Goal: Transaction & Acquisition: Purchase product/service

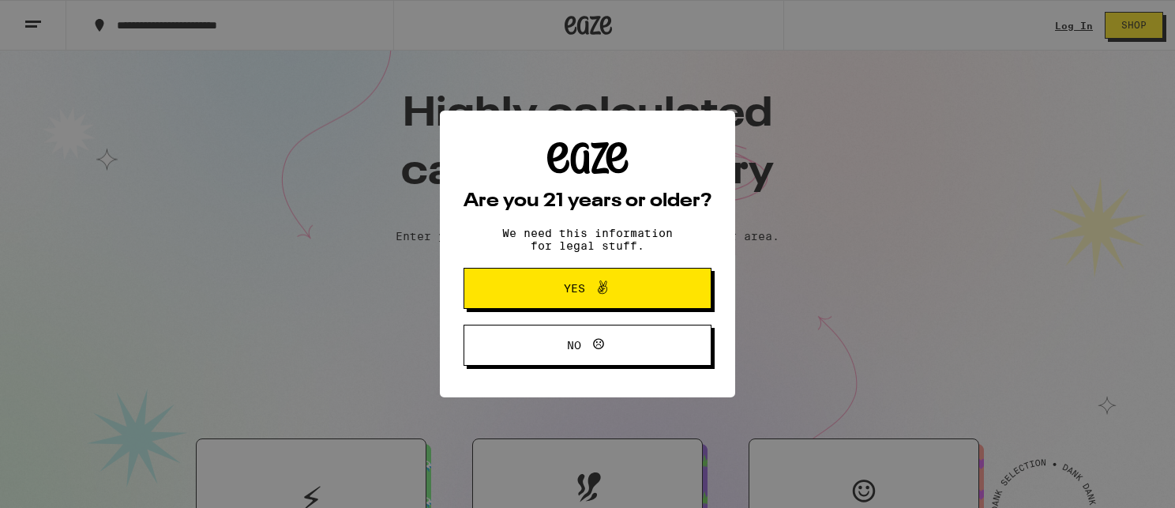
click at [582, 304] on button "Yes" at bounding box center [588, 288] width 248 height 41
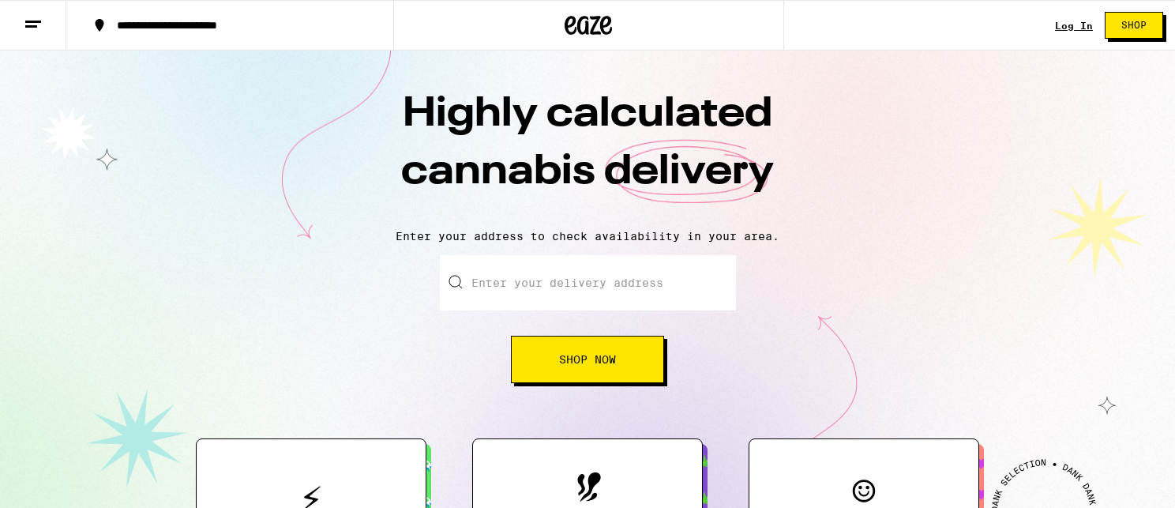
click at [498, 288] on input "Enter your delivery address" at bounding box center [588, 282] width 296 height 55
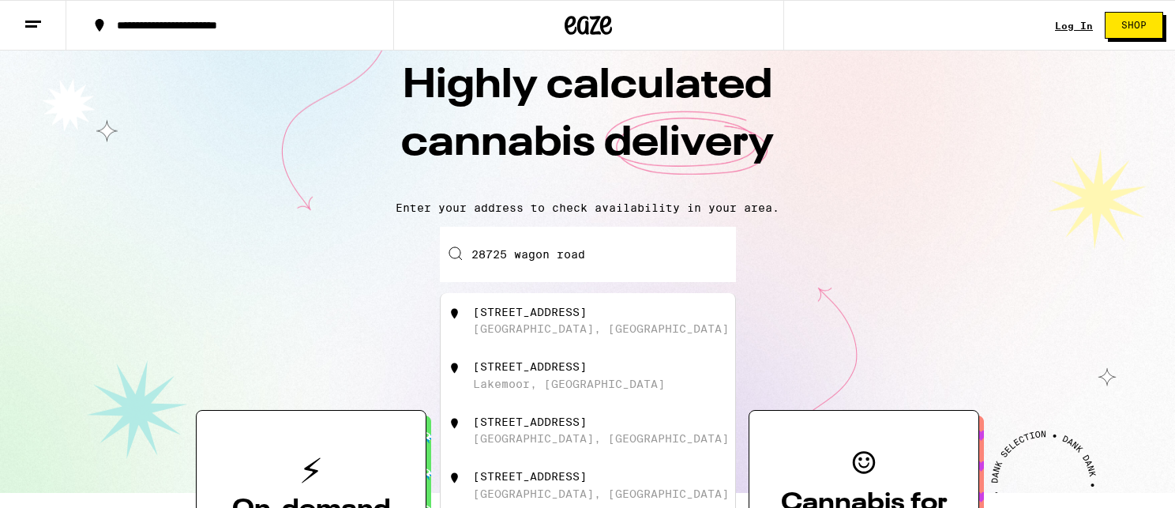
scroll to position [222, 0]
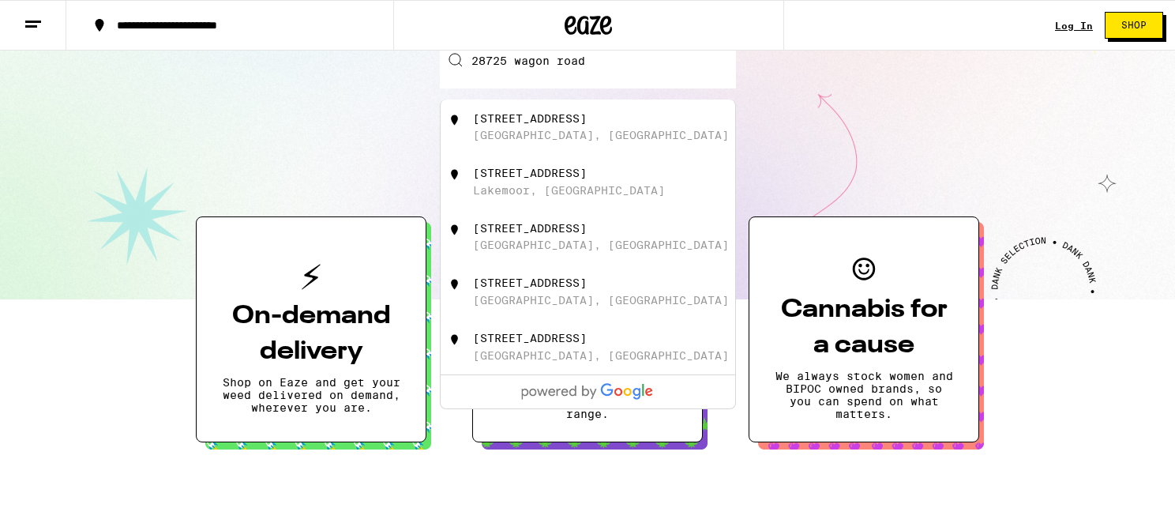
click at [526, 125] on div "[STREET_ADDRESS]" at bounding box center [530, 118] width 114 height 13
type input "[STREET_ADDRESS]"
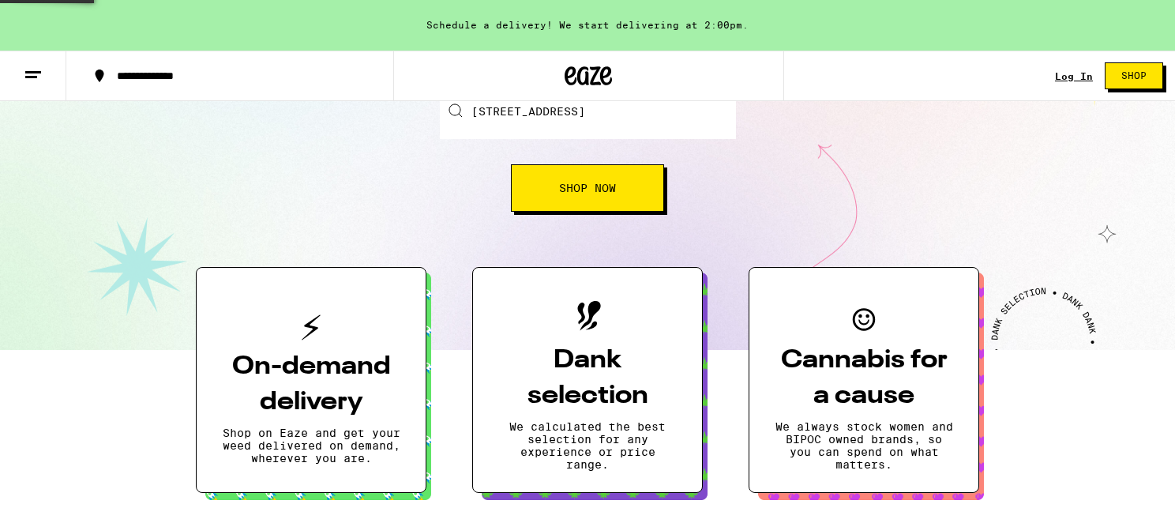
scroll to position [272, 0]
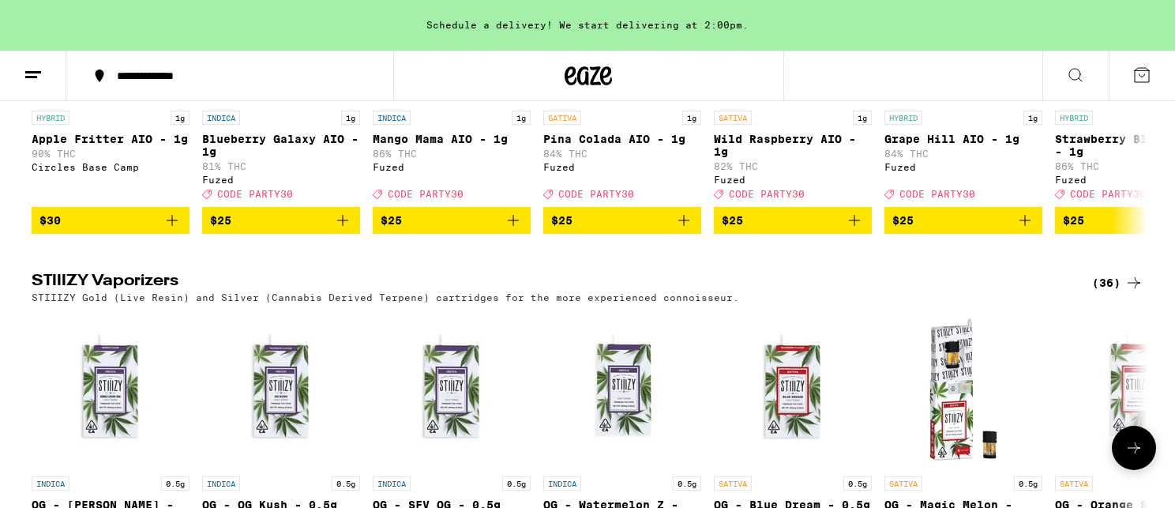
scroll to position [2350, 0]
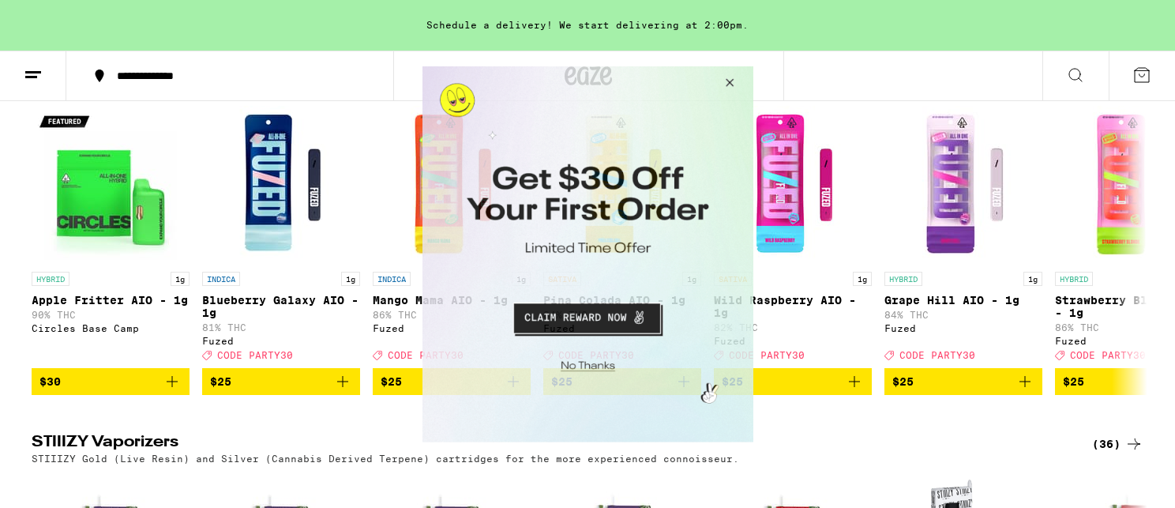
click at [726, 79] on button "Close Modal" at bounding box center [726, 85] width 43 height 38
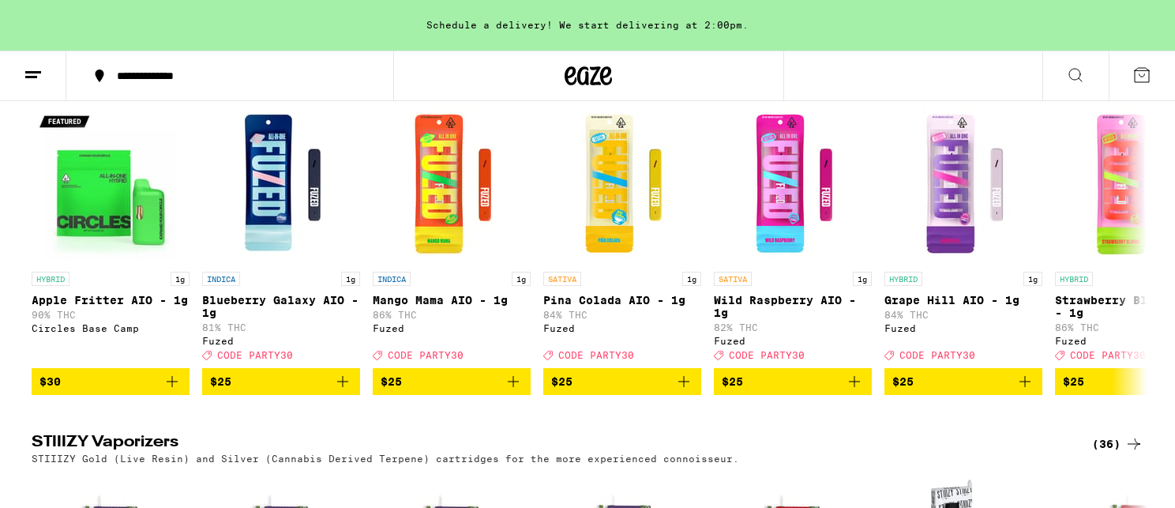
drag, startPoint x: 895, startPoint y: 26, endPoint x: 793, endPoint y: 21, distance: 102.0
click at [793, 21] on div "Schedule a delivery! We start delivering at 2:00pm." at bounding box center [587, 25] width 1175 height 51
drag, startPoint x: 408, startPoint y: 17, endPoint x: 306, endPoint y: 8, distance: 102.3
click at [306, 8] on div "Schedule a delivery! We start delivering at 2:00pm." at bounding box center [587, 25] width 1175 height 51
click at [1139, 260] on icon at bounding box center [1133, 250] width 19 height 19
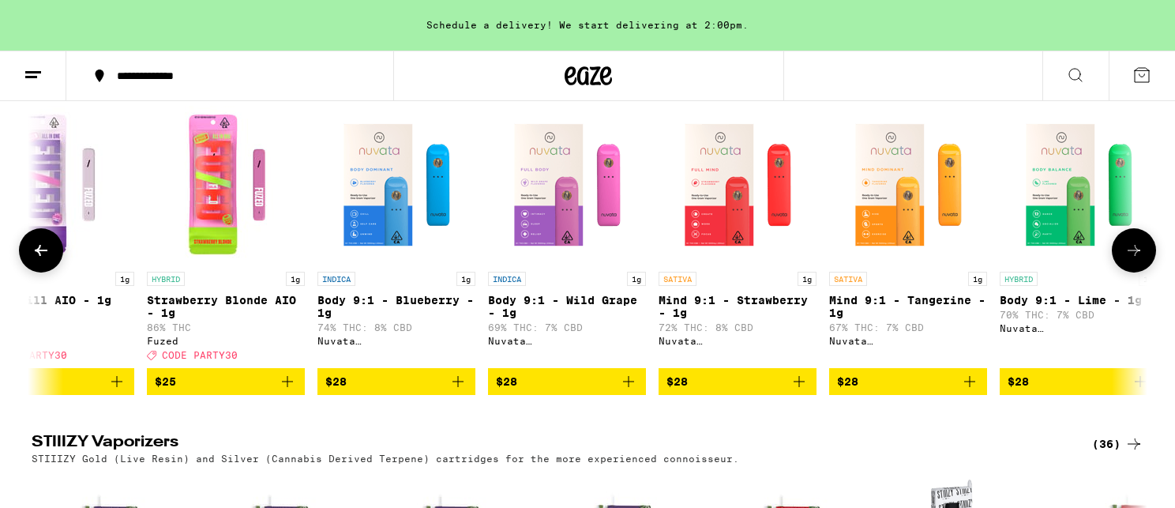
scroll to position [0, 940]
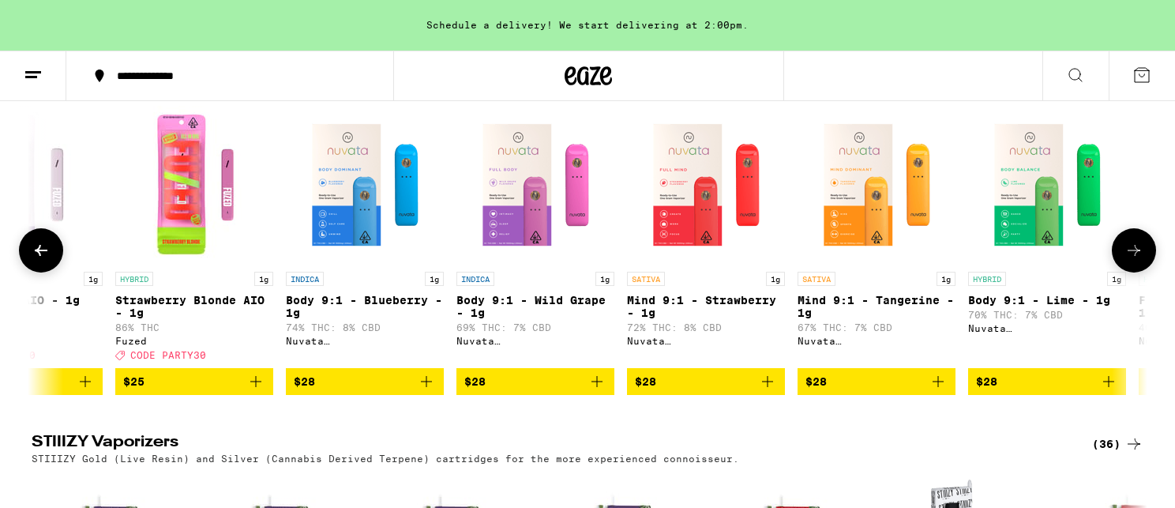
click at [1136, 260] on icon at bounding box center [1133, 250] width 19 height 19
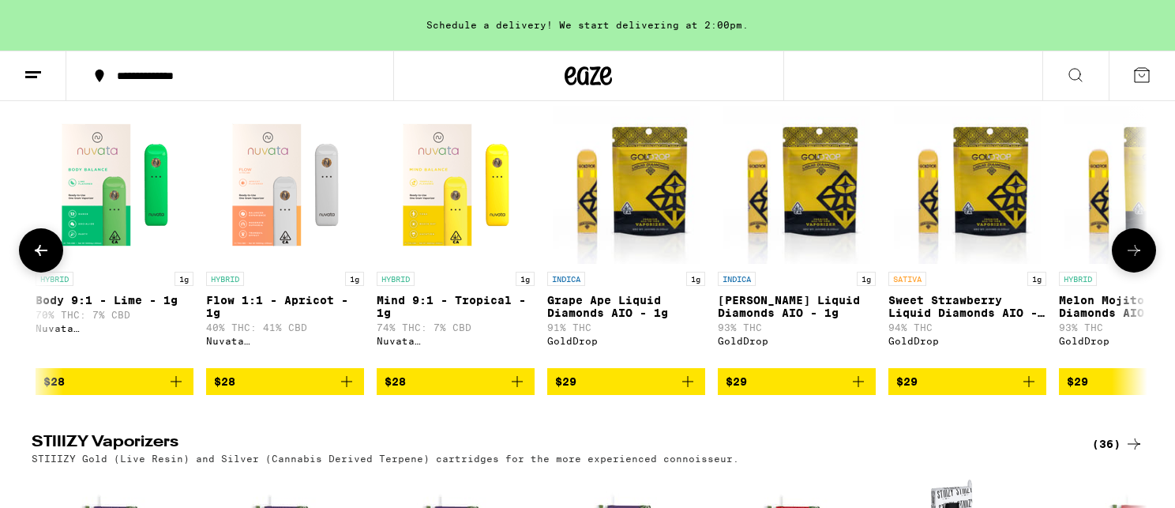
scroll to position [0, 1879]
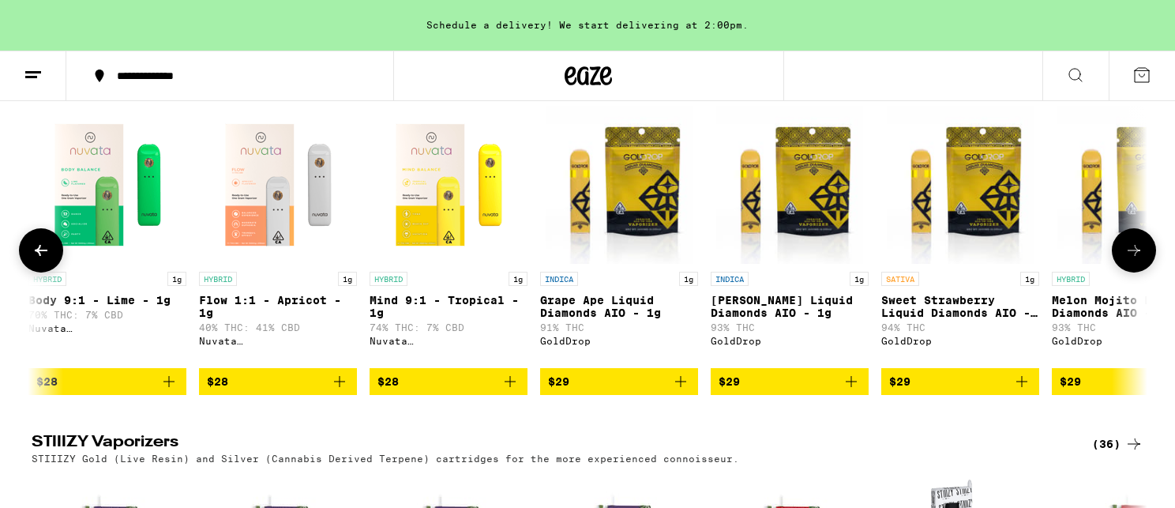
click at [1136, 260] on icon at bounding box center [1133, 250] width 19 height 19
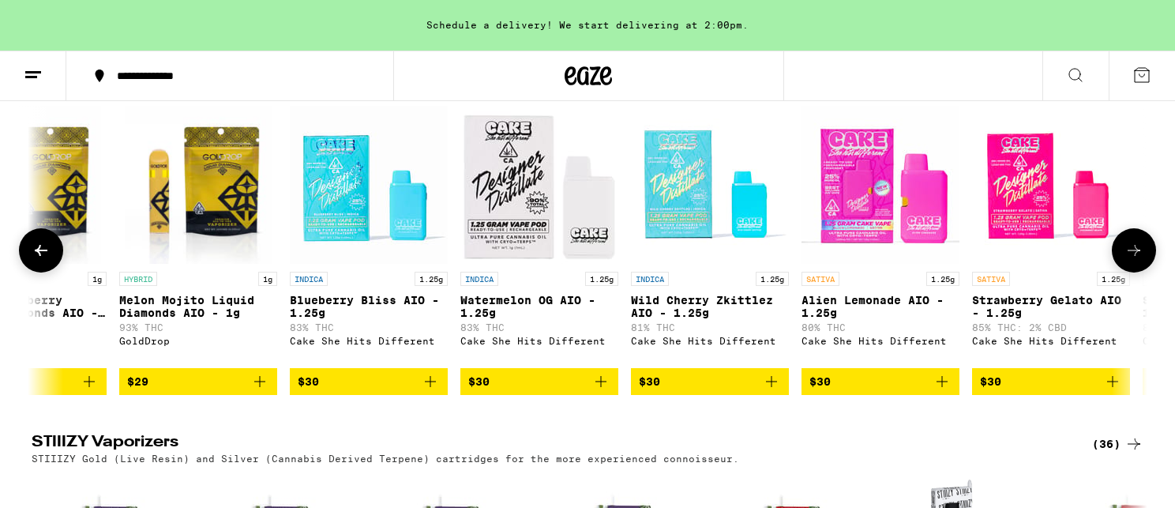
scroll to position [0, 2819]
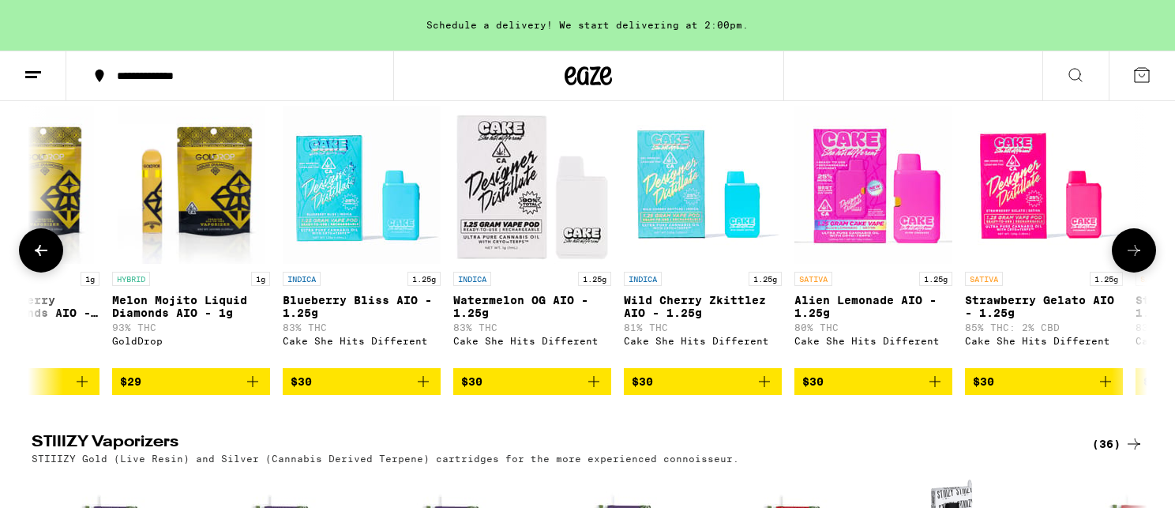
click at [1136, 260] on icon at bounding box center [1133, 250] width 19 height 19
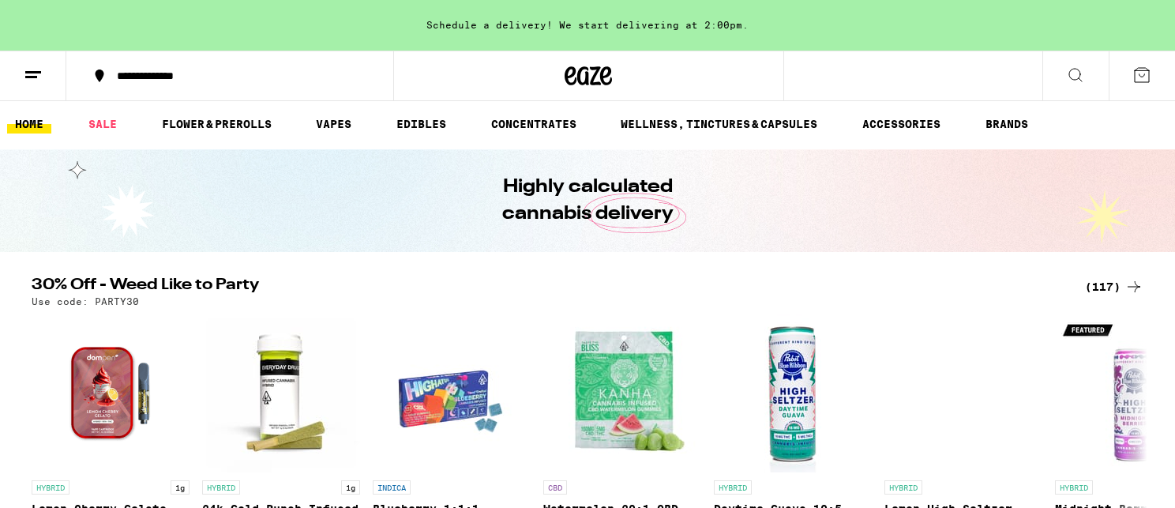
scroll to position [3, 0]
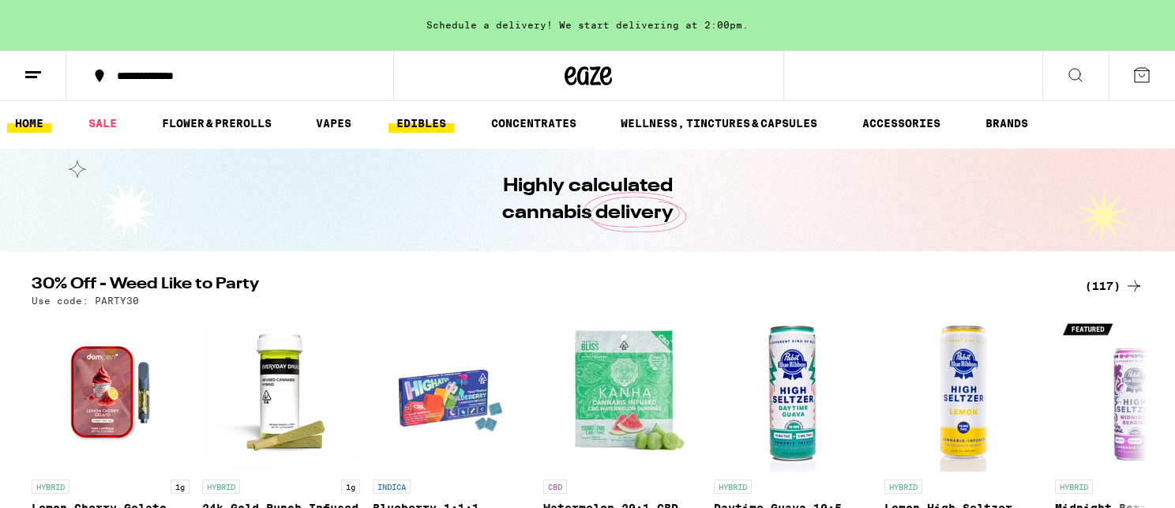
click at [424, 124] on link "EDIBLES" at bounding box center [421, 123] width 66 height 19
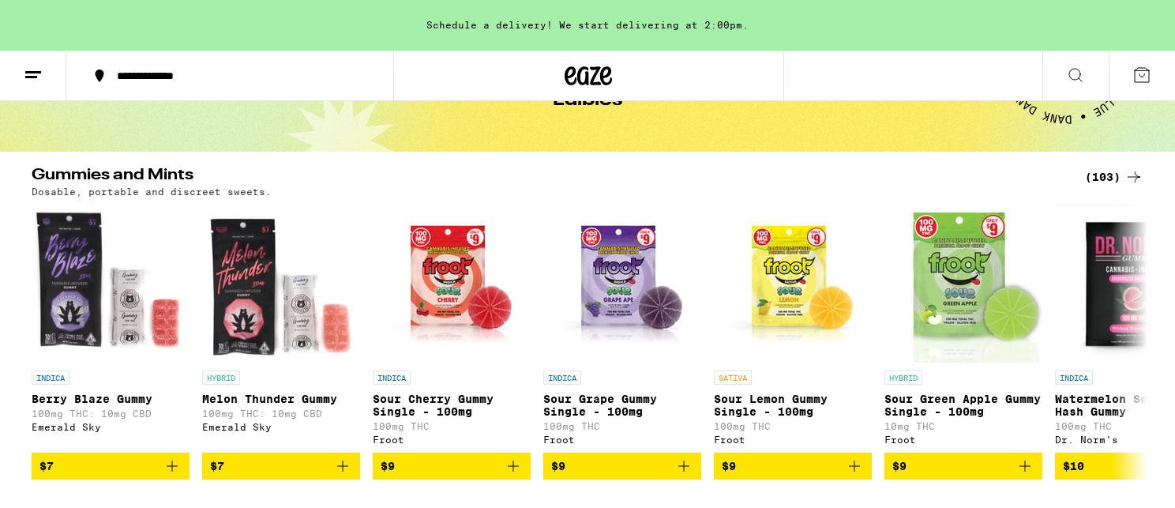
scroll to position [103, 0]
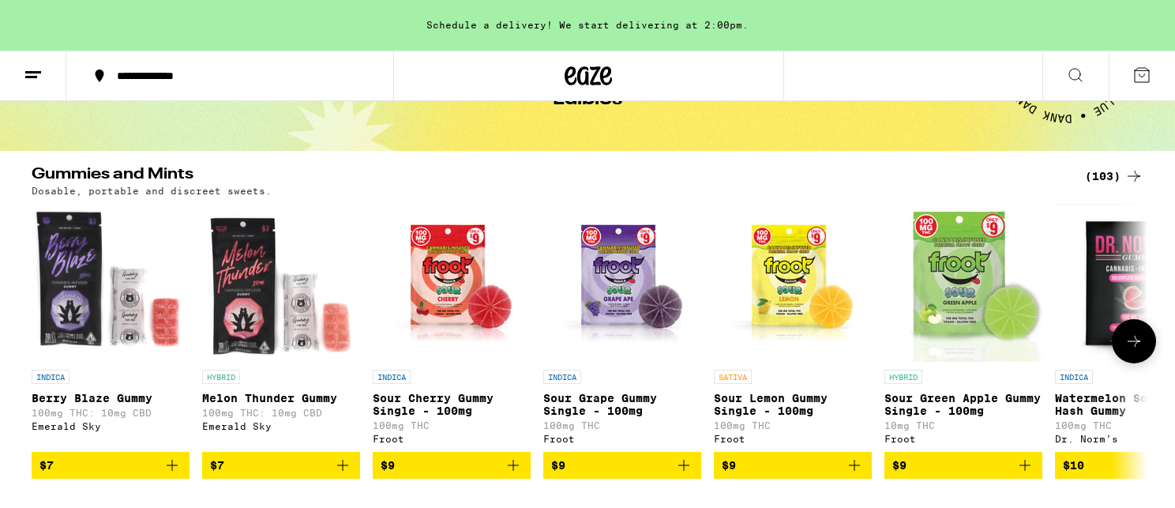
click at [1139, 341] on icon at bounding box center [1133, 341] width 19 height 19
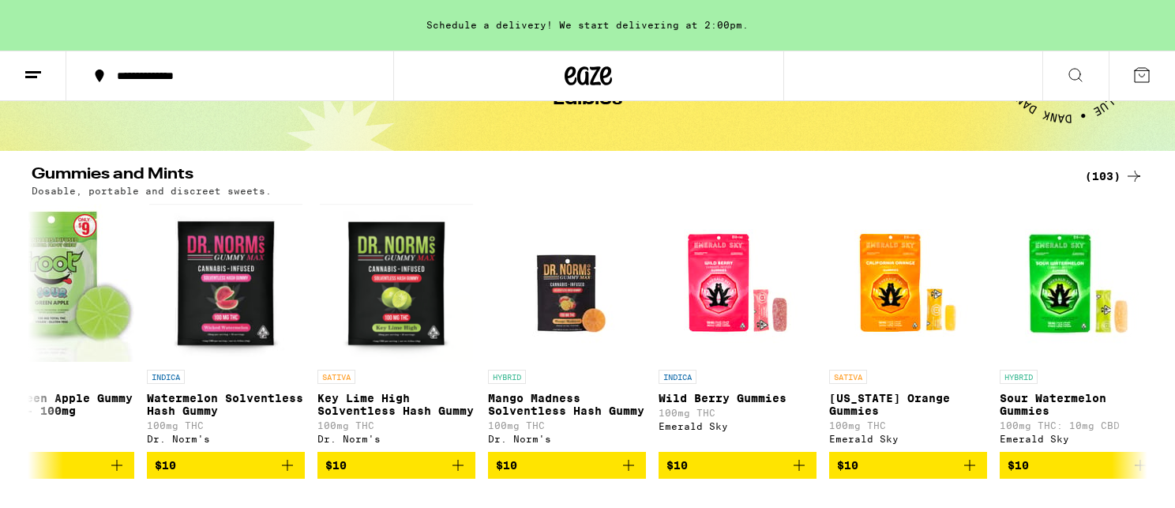
scroll to position [0, 940]
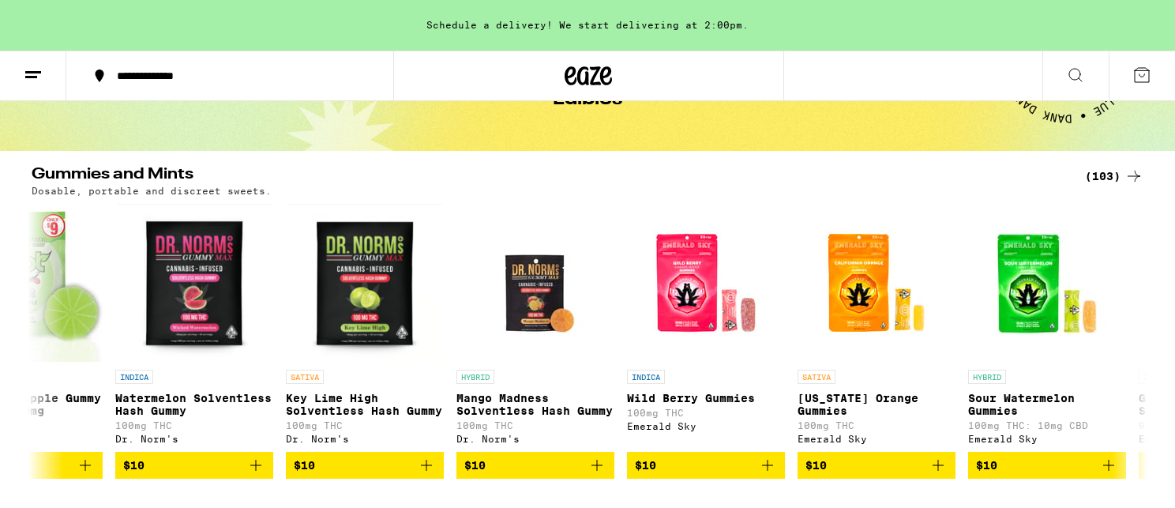
click at [1076, 75] on icon at bounding box center [1075, 75] width 19 height 19
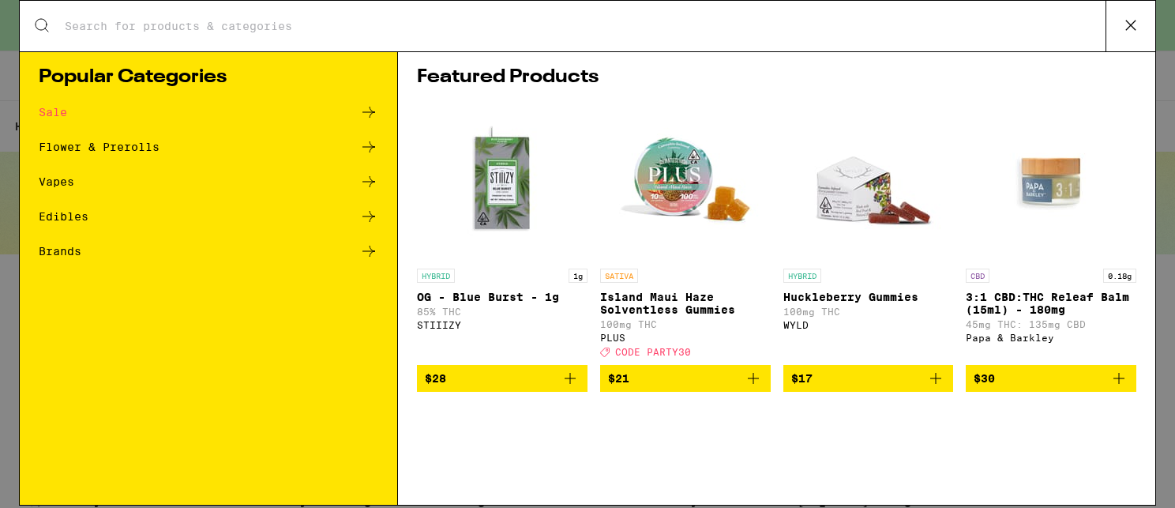
scroll to position [0, 0]
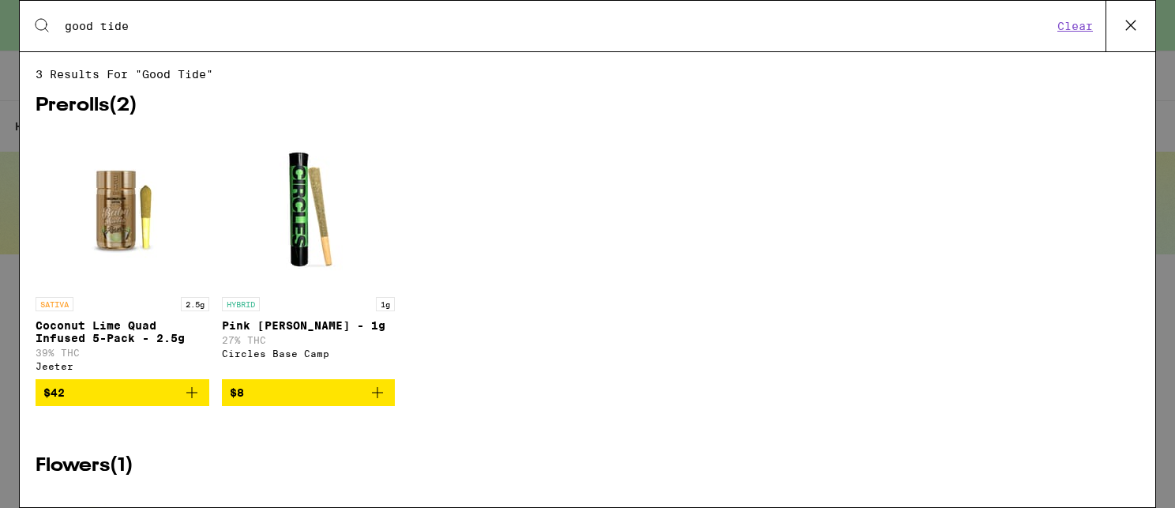
type input "good tides"
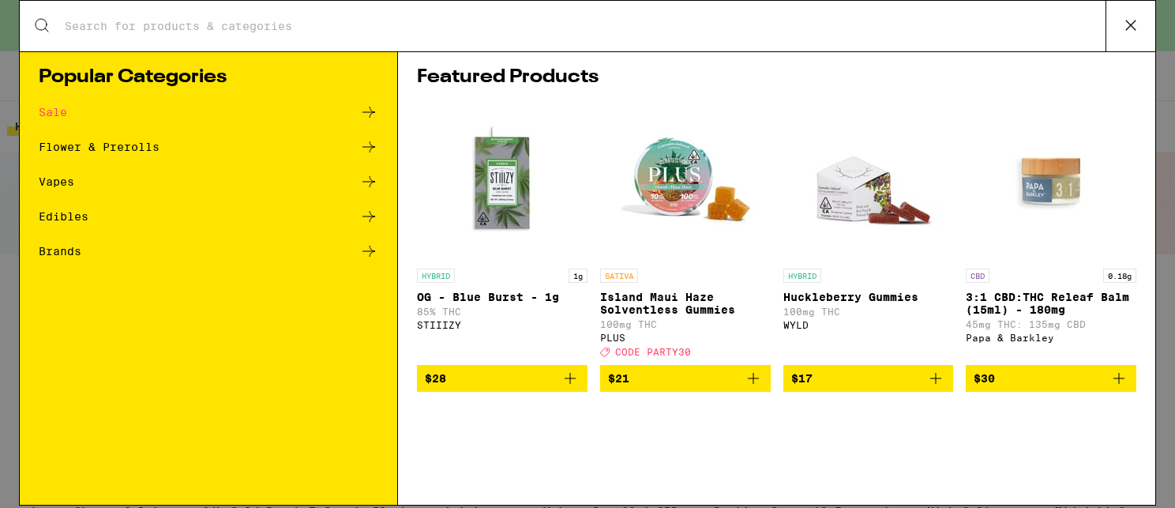
click at [66, 213] on div "Edibles" at bounding box center [64, 216] width 50 height 11
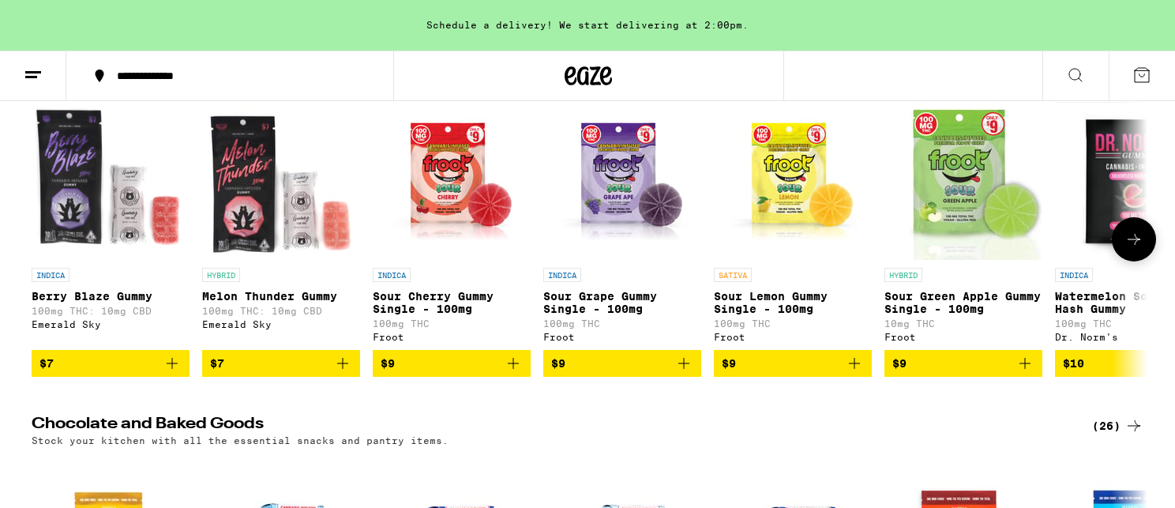
scroll to position [206, 0]
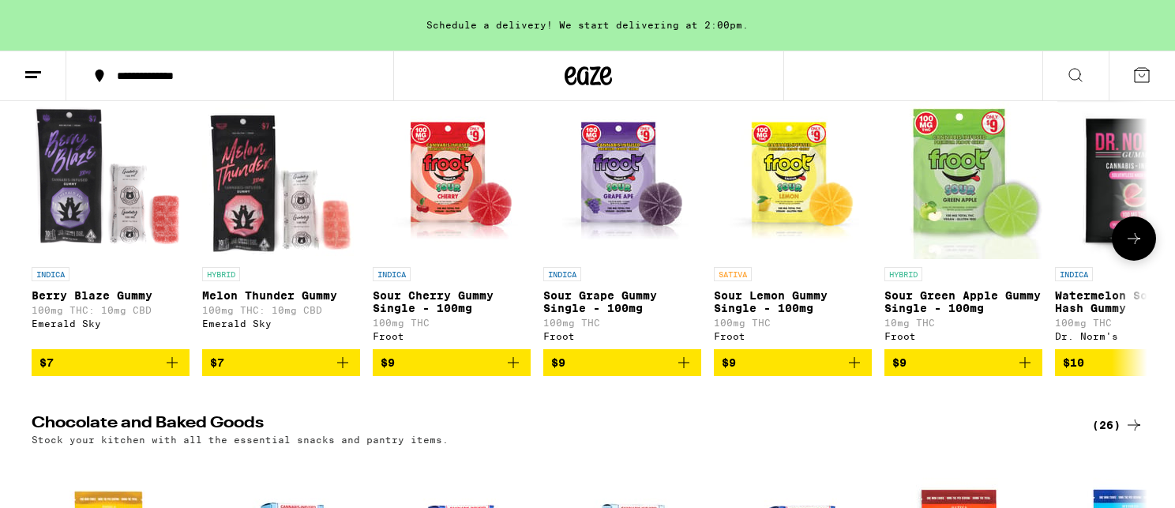
click at [1138, 241] on icon at bounding box center [1133, 238] width 19 height 19
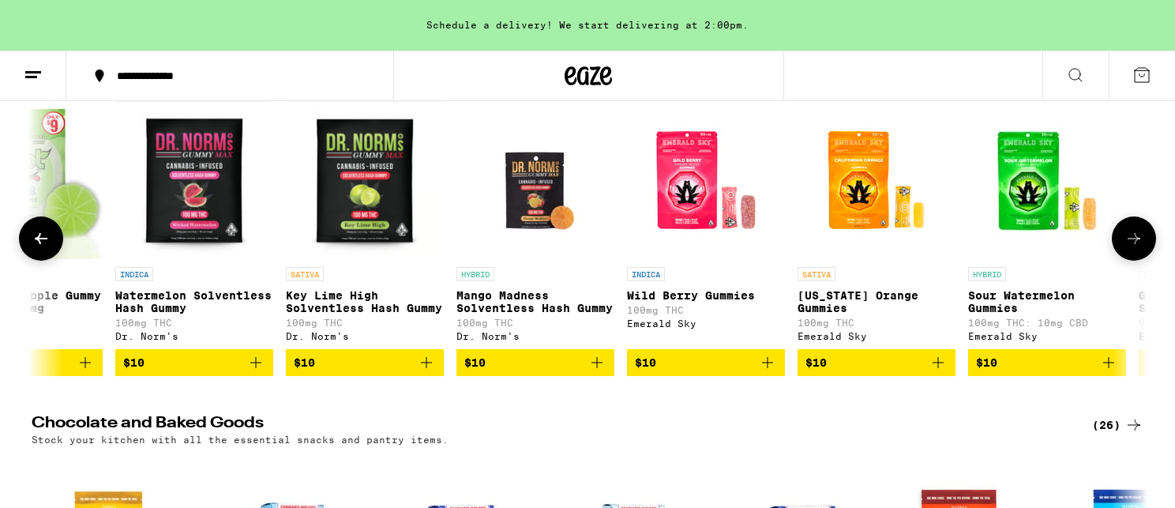
click at [1138, 241] on icon at bounding box center [1133, 238] width 19 height 19
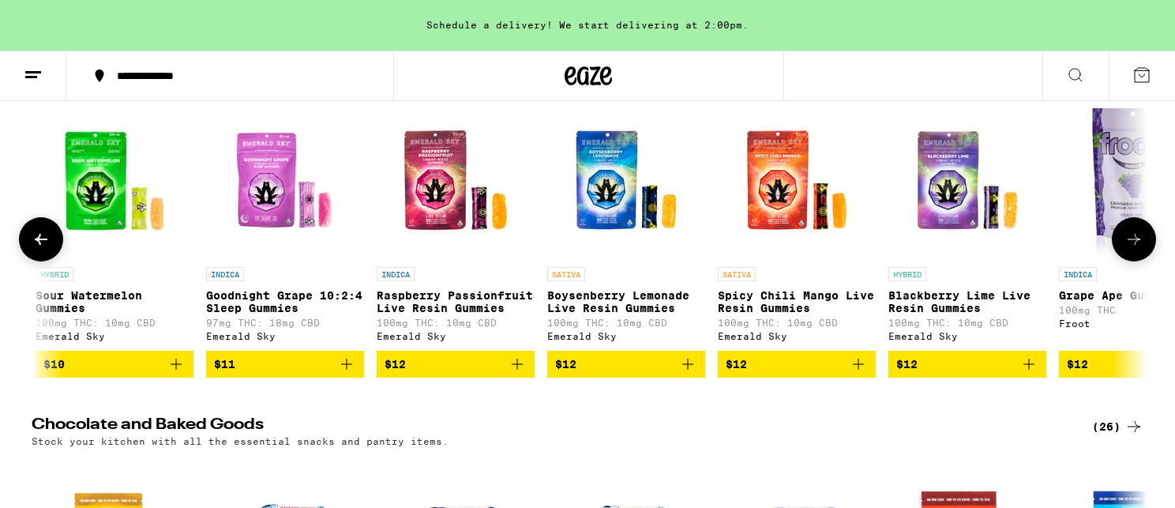
scroll to position [0, 1879]
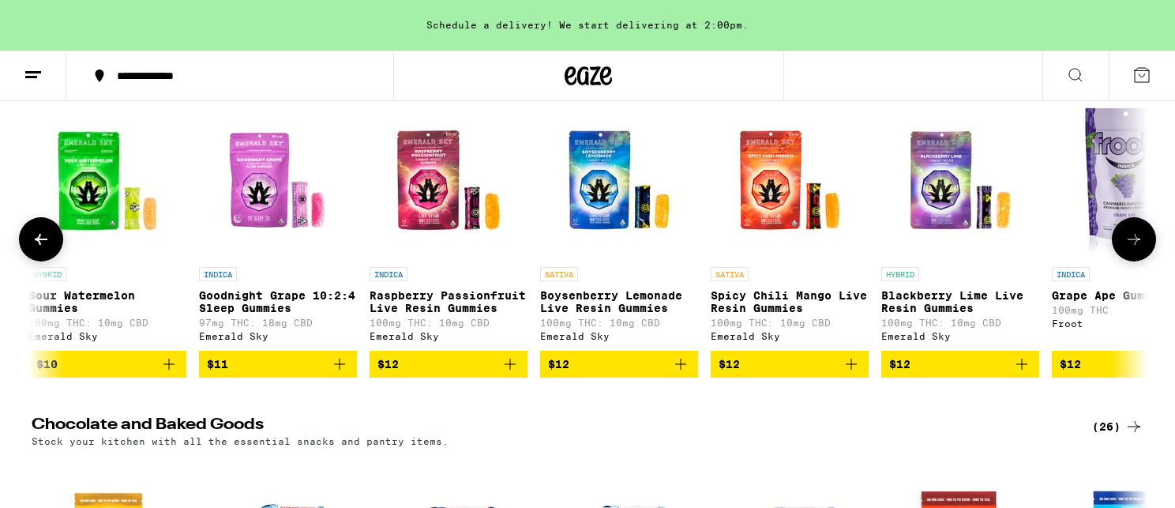
click at [1138, 241] on icon at bounding box center [1133, 239] width 19 height 19
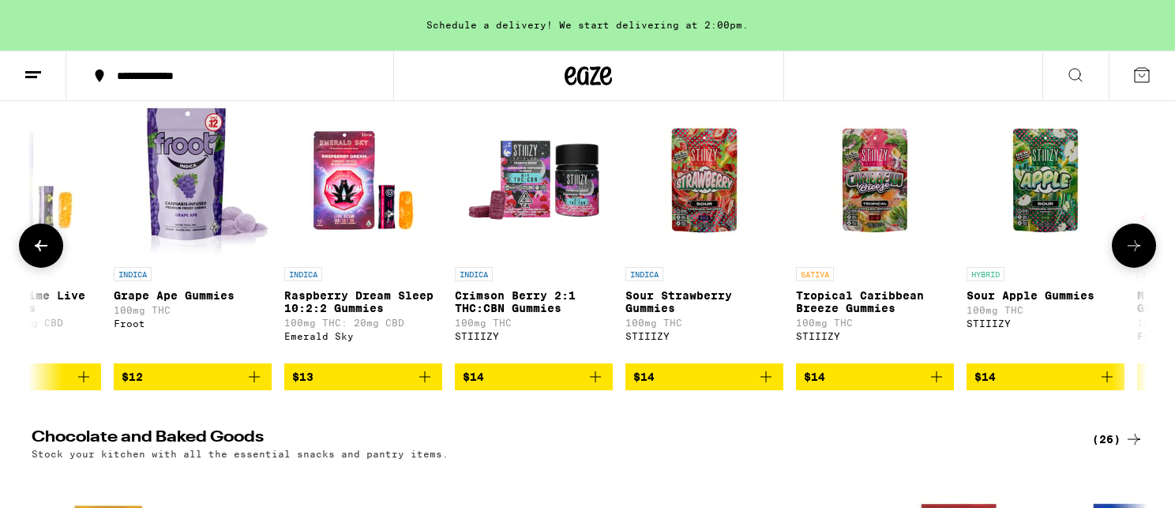
scroll to position [0, 2819]
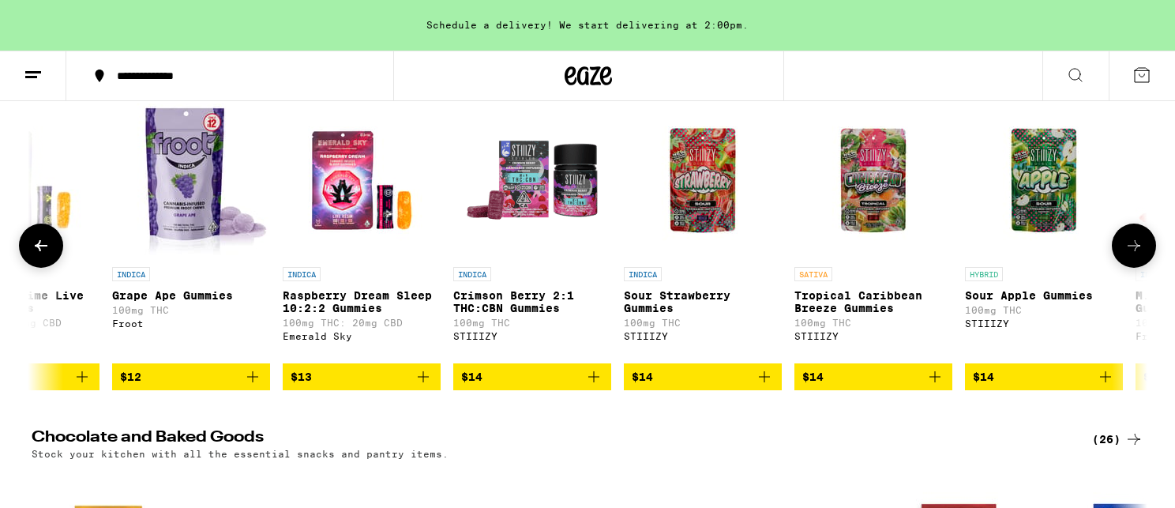
click at [1138, 241] on button at bounding box center [1134, 245] width 44 height 44
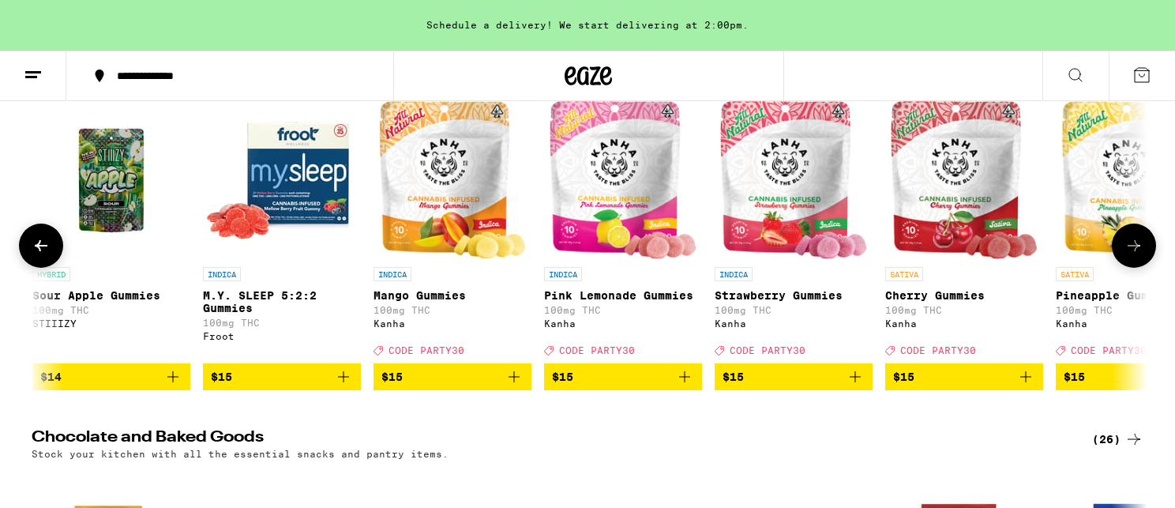
scroll to position [0, 3759]
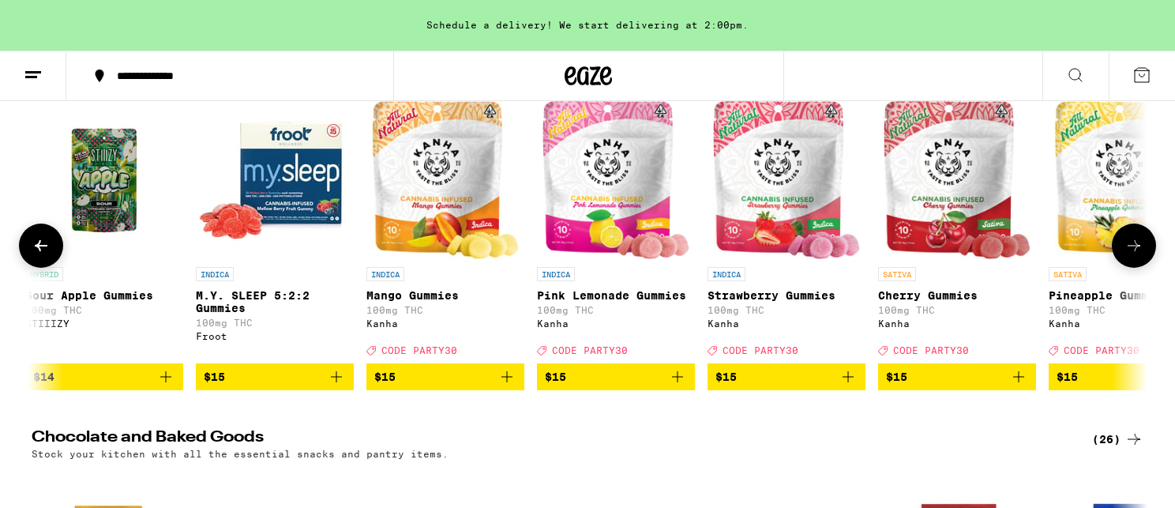
click at [1138, 241] on button at bounding box center [1134, 245] width 44 height 44
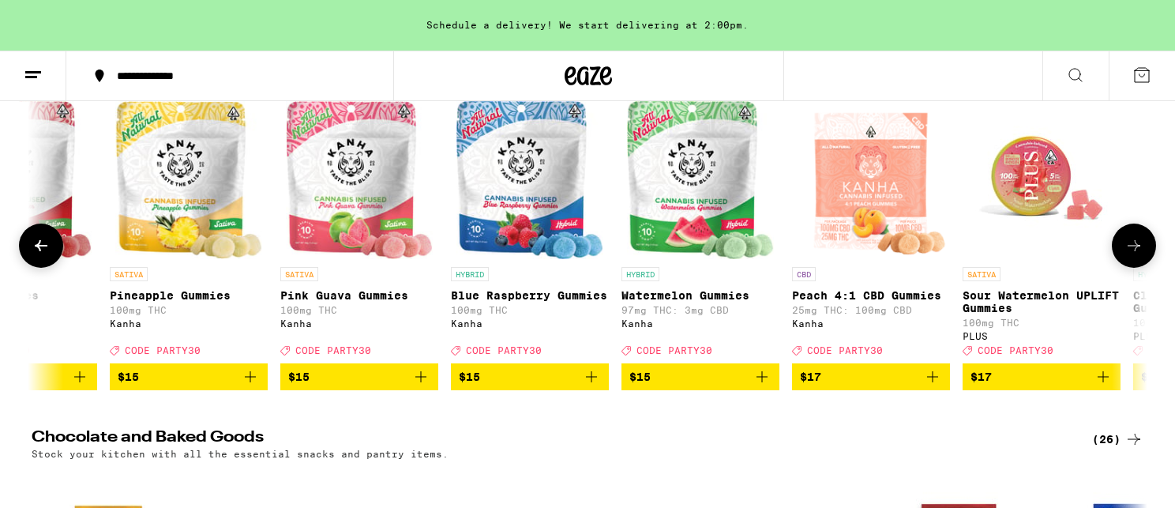
scroll to position [0, 4698]
click at [1138, 241] on button at bounding box center [1134, 245] width 44 height 44
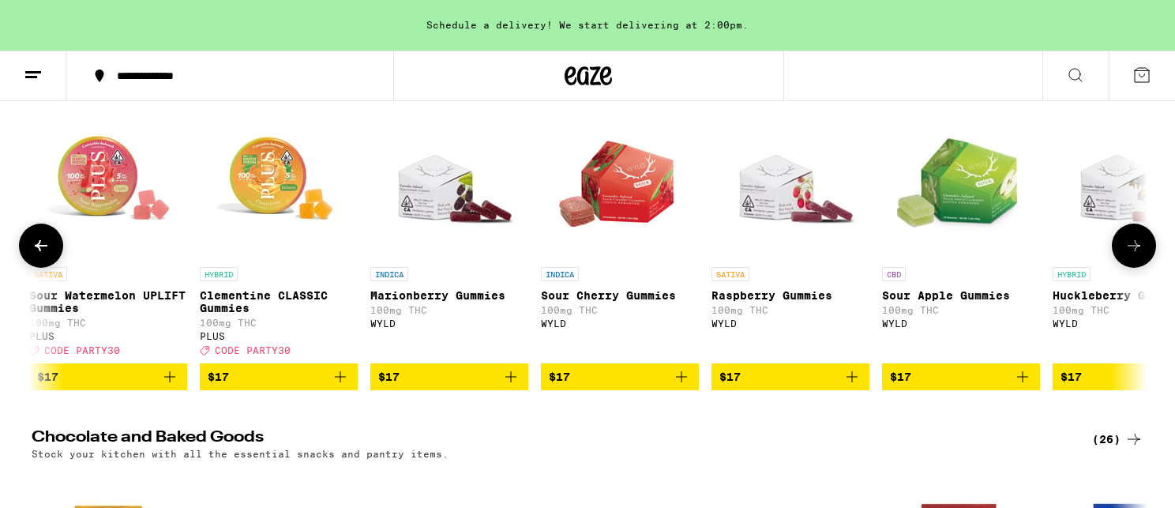
scroll to position [0, 5638]
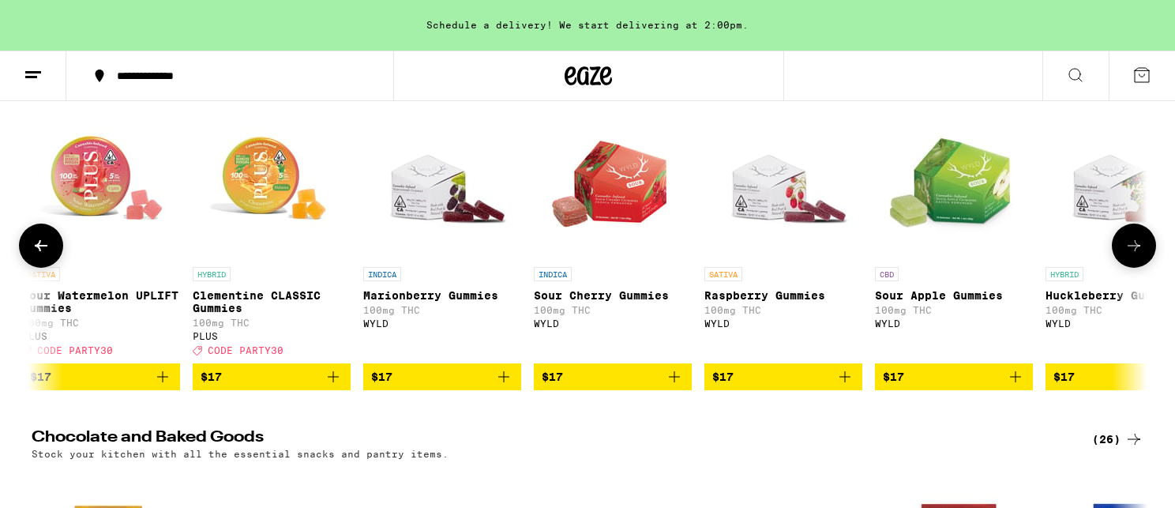
click at [1133, 242] on button at bounding box center [1134, 245] width 44 height 44
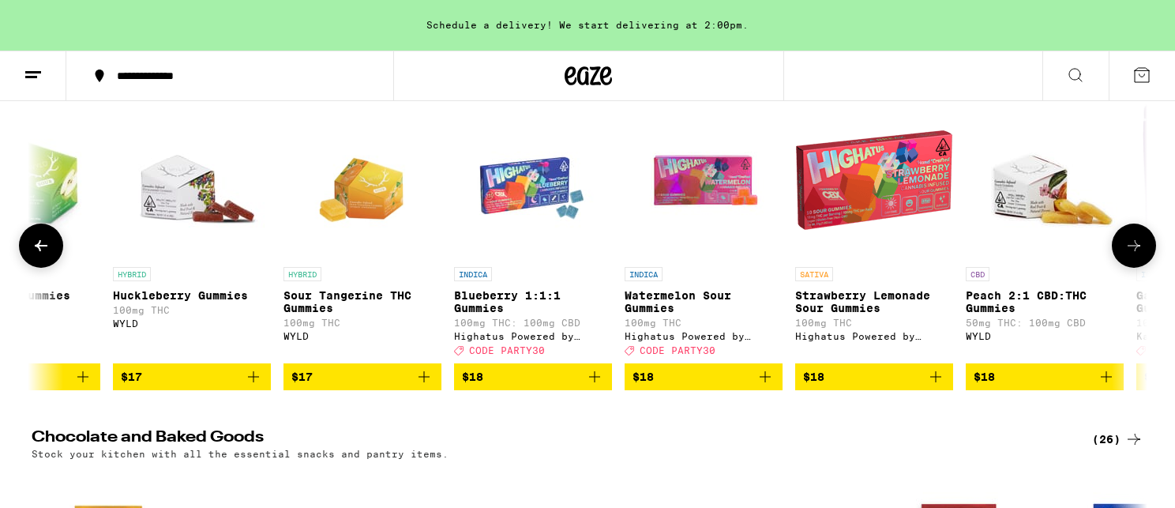
scroll to position [0, 6578]
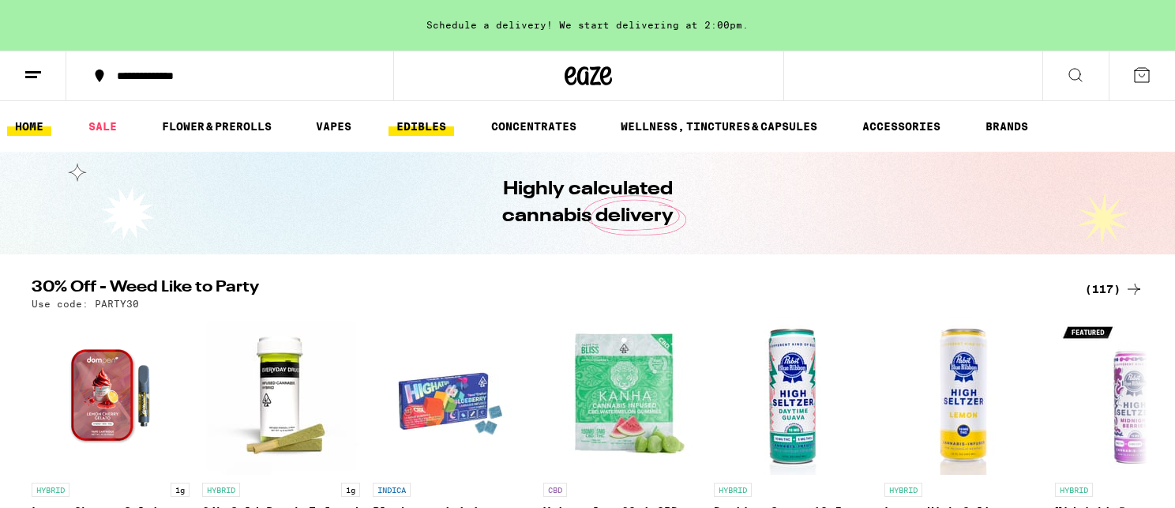
click at [426, 122] on link "EDIBLES" at bounding box center [421, 126] width 66 height 19
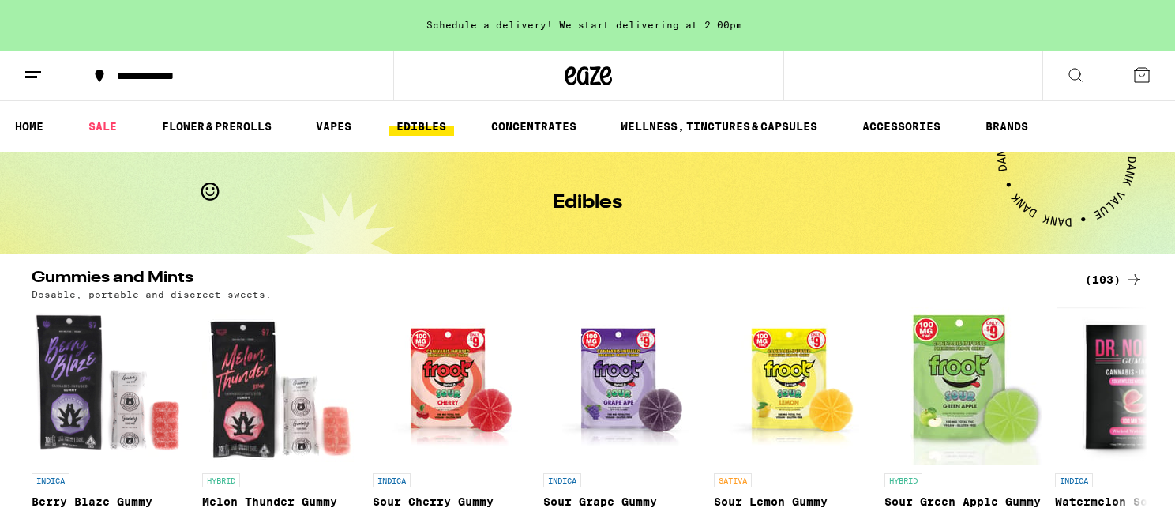
click at [1126, 280] on icon at bounding box center [1133, 279] width 19 height 19
click at [1134, 278] on icon at bounding box center [1133, 279] width 19 height 19
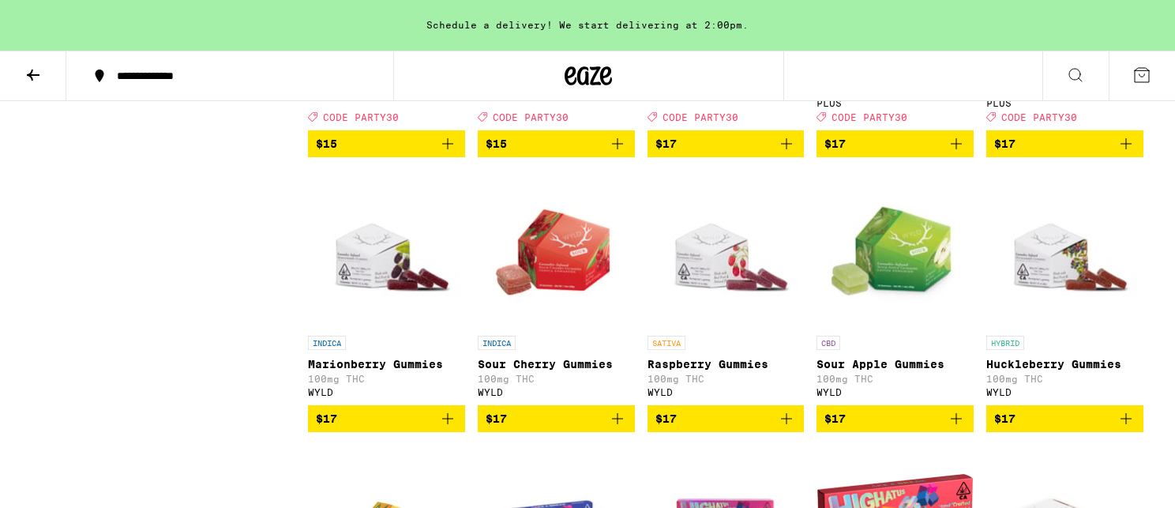
scroll to position [2138, 0]
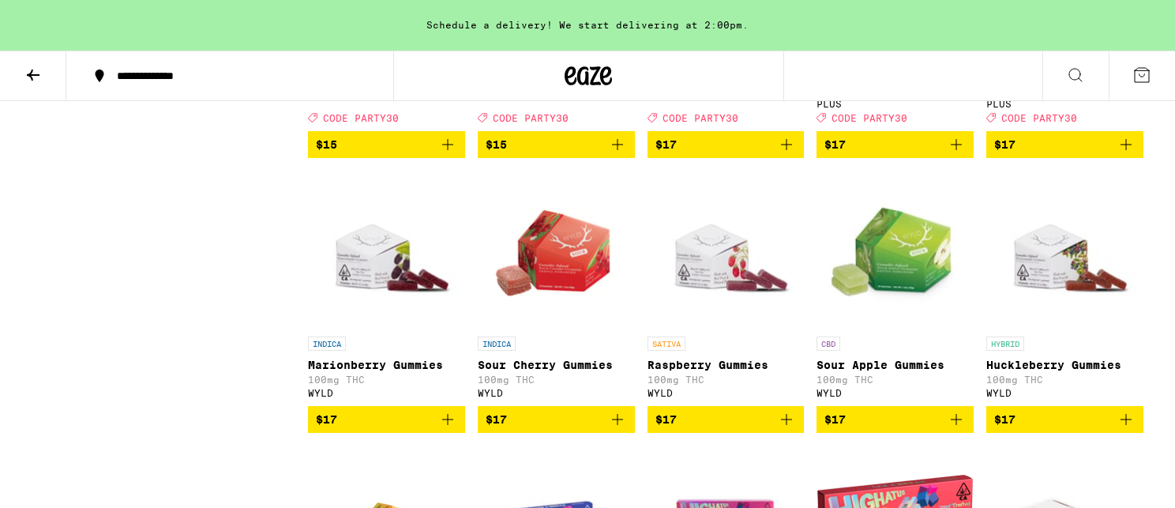
click at [449, 429] on icon "Add to bag" at bounding box center [447, 419] width 19 height 19
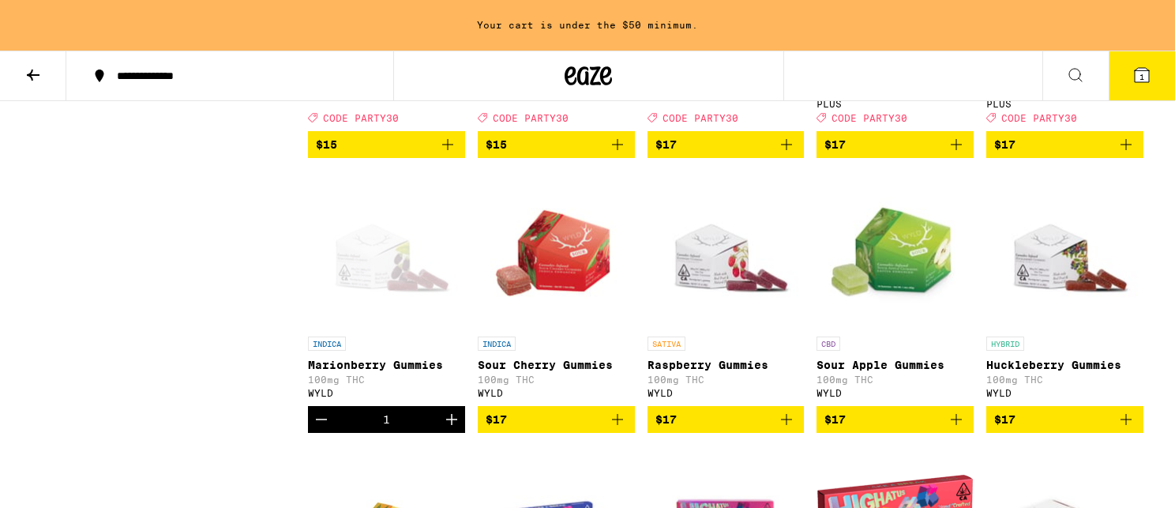
click at [449, 429] on icon "Increment" at bounding box center [451, 419] width 19 height 19
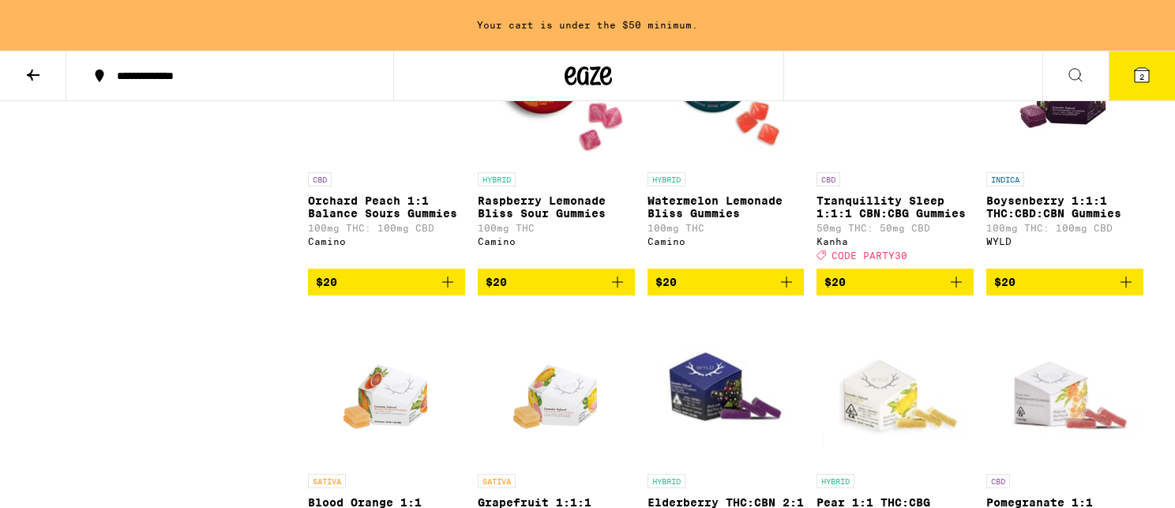
scroll to position [4065, 0]
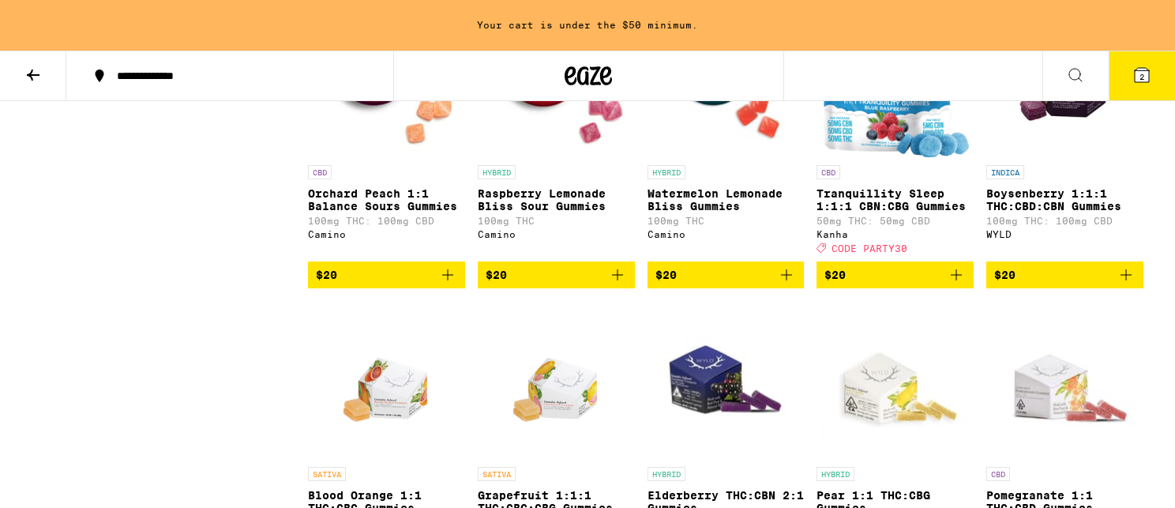
click at [1125, 284] on icon "Add to bag" at bounding box center [1126, 274] width 19 height 19
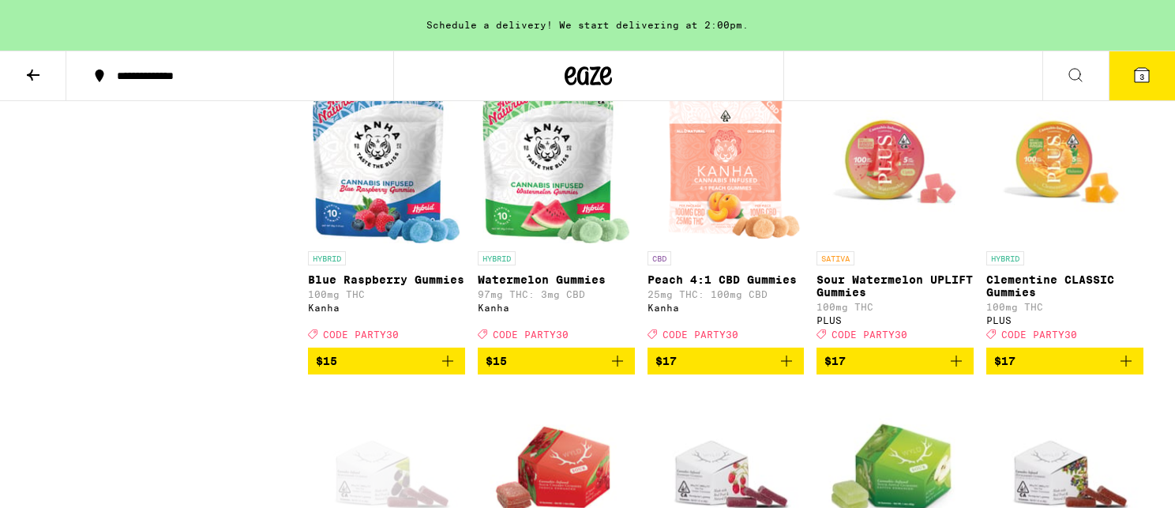
scroll to position [1912, 0]
